Goal: Navigation & Orientation: Find specific page/section

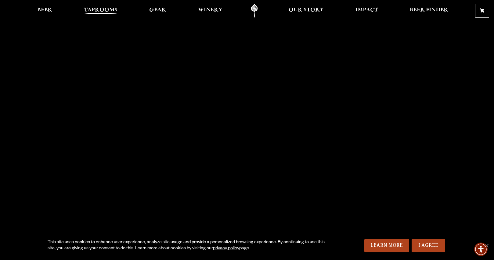
click at [108, 8] on span "Taprooms" at bounding box center [101, 10] width 34 height 5
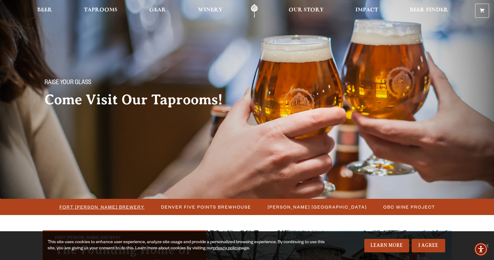
click at [106, 211] on li "Fort [PERSON_NAME] Brewery" at bounding box center [102, 206] width 102 height 11
click at [107, 207] on span "Fort [PERSON_NAME] Brewery" at bounding box center [102, 206] width 85 height 9
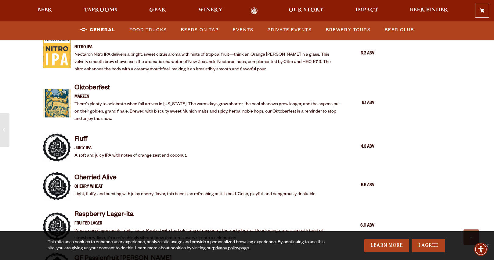
scroll to position [1283, 0]
